Goal: Find specific page/section: Find specific page/section

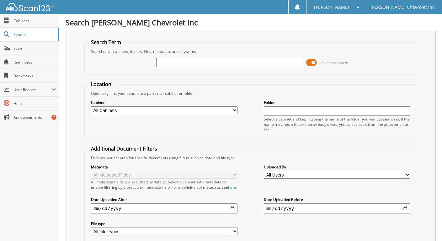
click at [167, 61] on input "text" at bounding box center [229, 62] width 146 height 9
type input "220137"
click at [315, 64] on span at bounding box center [311, 62] width 11 height 9
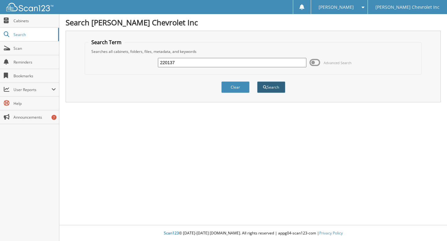
click at [268, 93] on button "Search" at bounding box center [271, 88] width 28 height 12
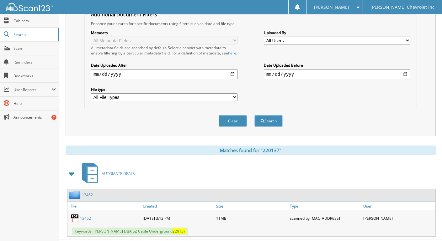
scroll to position [155, 0]
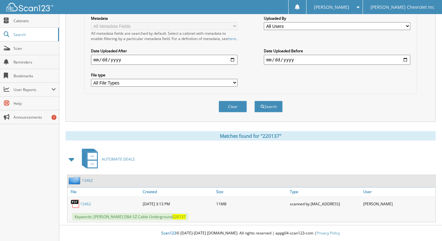
click at [80, 203] on link "13462" at bounding box center [85, 204] width 11 height 5
click at [87, 203] on link "13462" at bounding box center [85, 204] width 11 height 5
